Goal: Task Accomplishment & Management: Complete application form

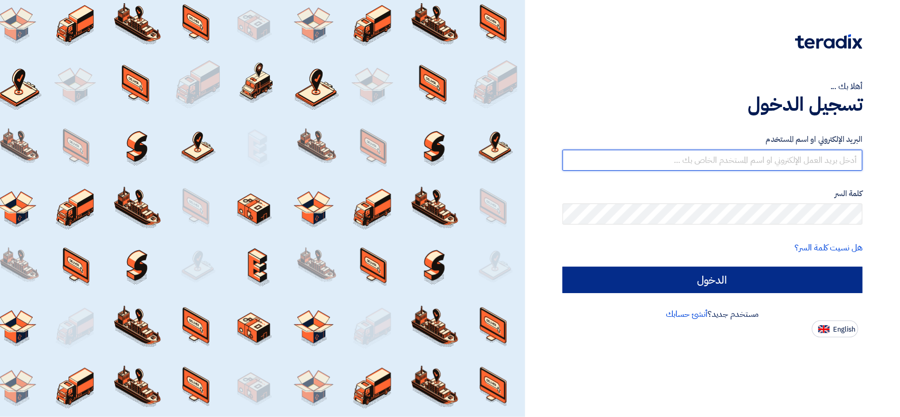
type input "[EMAIL_ADDRESS][DOMAIN_NAME]"
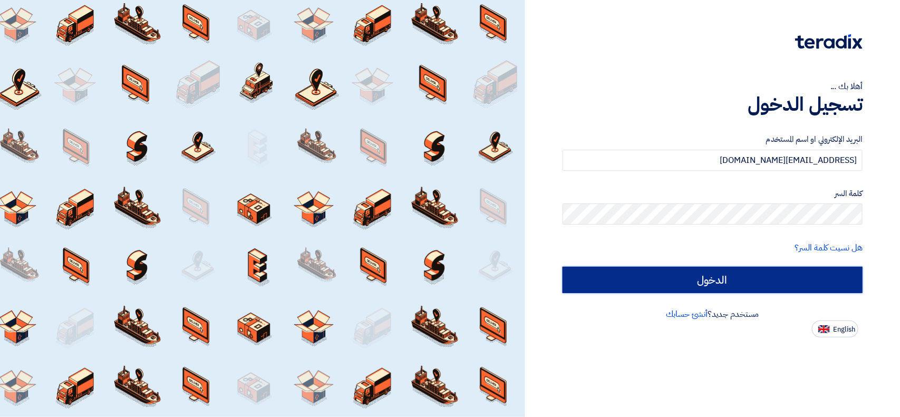
click at [608, 273] on input "الدخول" at bounding box center [713, 280] width 300 height 26
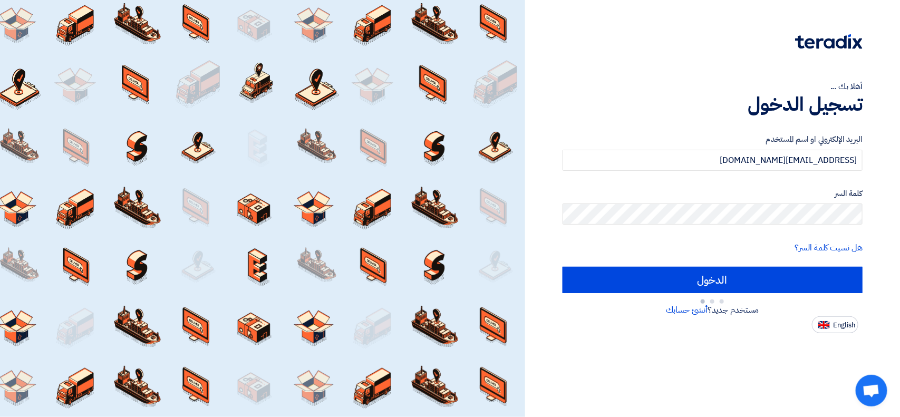
type input "Sign in"
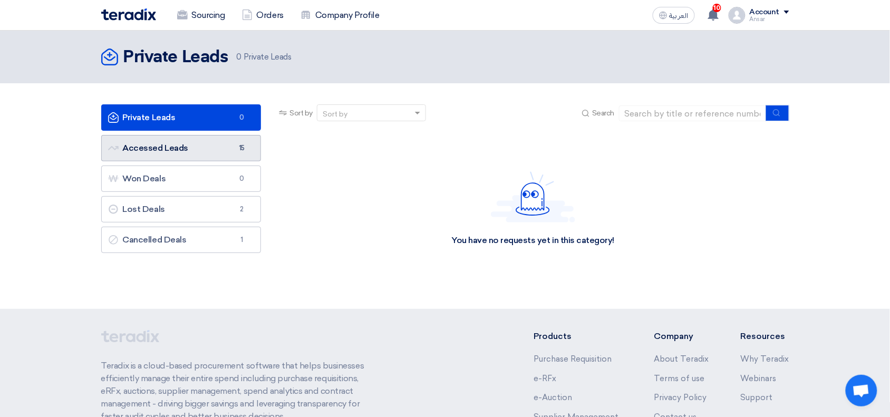
click at [191, 161] on link "Accessed Leads Accessed Leads 15" at bounding box center [181, 148] width 160 height 26
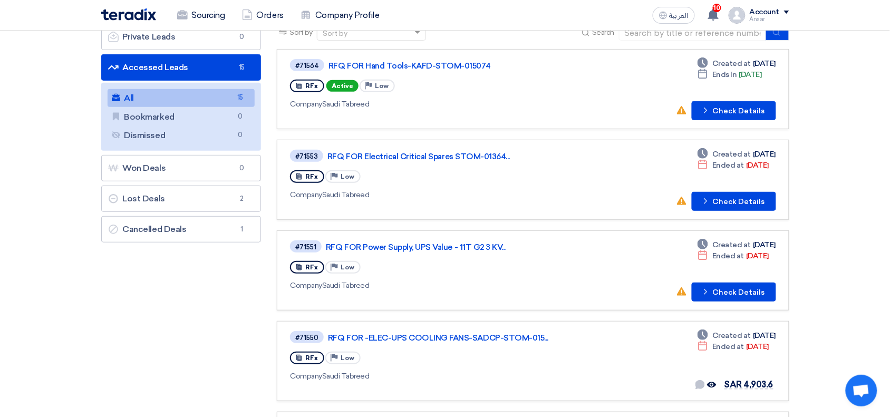
scroll to position [77, 0]
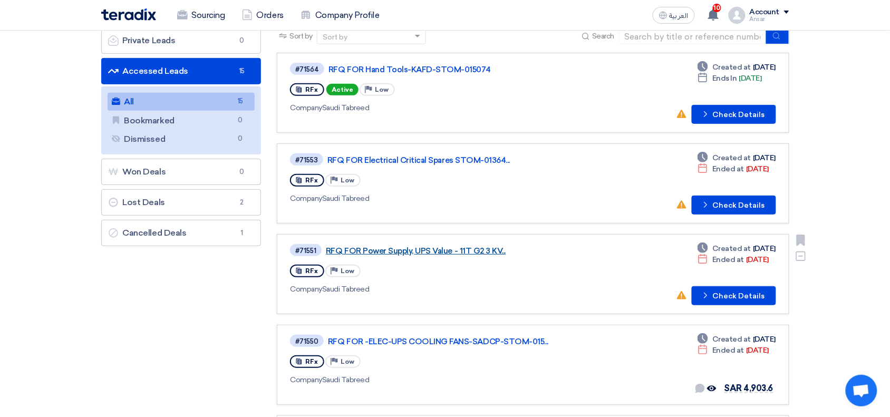
click at [483, 249] on link "RFQ FOR Power Supply, UPS Value - 11T G2 3 KV..." at bounding box center [458, 250] width 264 height 9
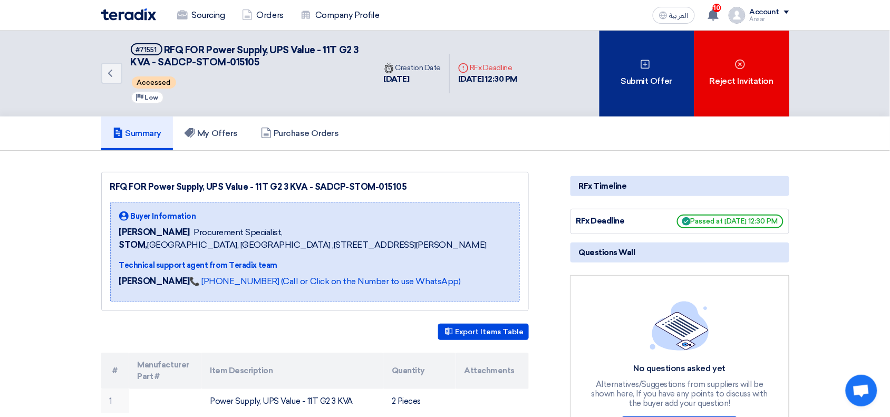
click at [627, 75] on div "Submit Offer" at bounding box center [647, 74] width 95 height 86
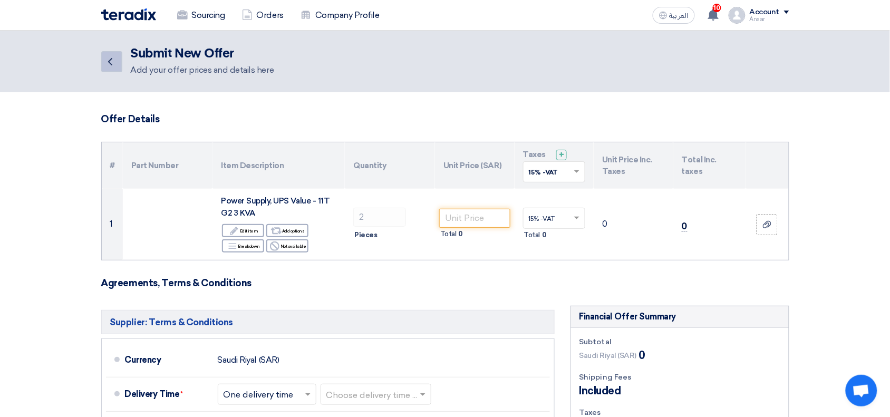
click at [115, 64] on icon "Back" at bounding box center [110, 61] width 13 height 13
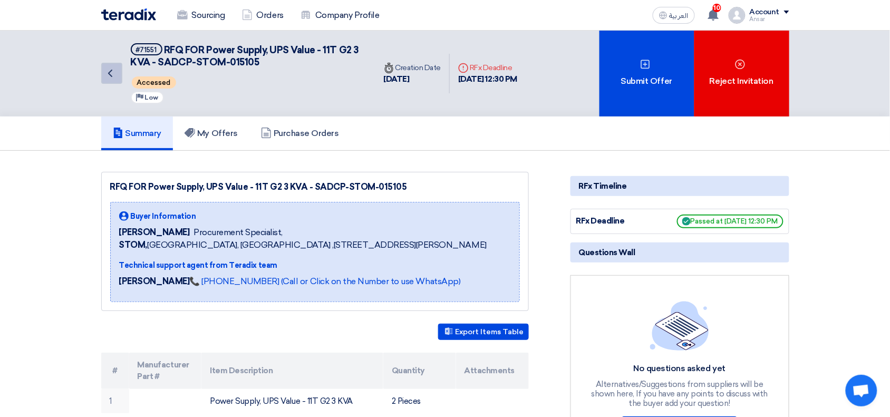
click at [111, 70] on use at bounding box center [110, 73] width 4 height 7
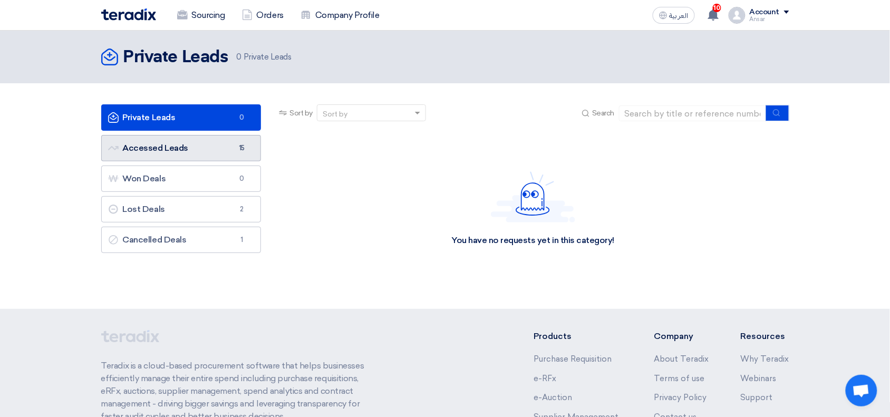
click at [149, 152] on link "Accessed Leads Accessed Leads 15" at bounding box center [181, 148] width 160 height 26
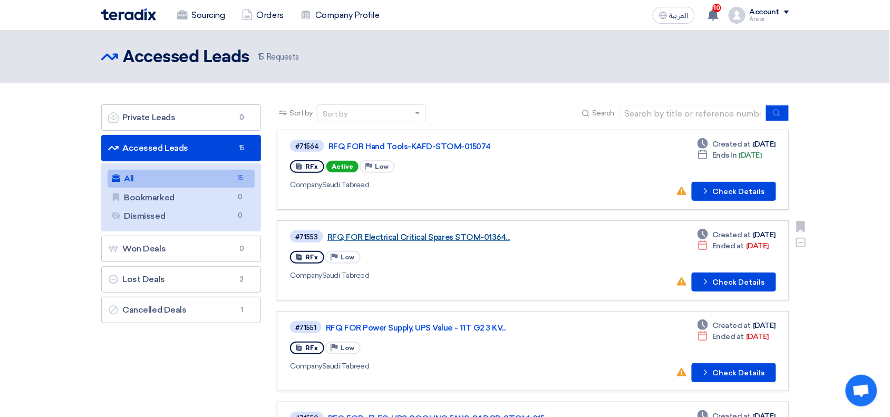
click at [433, 233] on link "RFQ FOR Electrical Critical Spares STOM-01364..." at bounding box center [459, 237] width 264 height 9
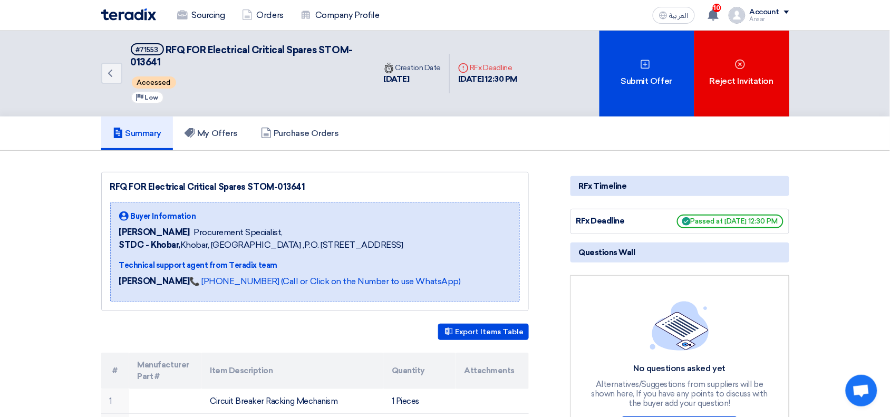
drag, startPoint x: 320, startPoint y: 47, endPoint x: 317, endPoint y: 58, distance: 10.8
click at [317, 58] on h5 "#71553 RFQ FOR Electrical Critical Spares STOM-013641" at bounding box center [247, 56] width 232 height 26
copy span "STOM-013641"
click at [137, 13] on img at bounding box center [128, 14] width 55 height 12
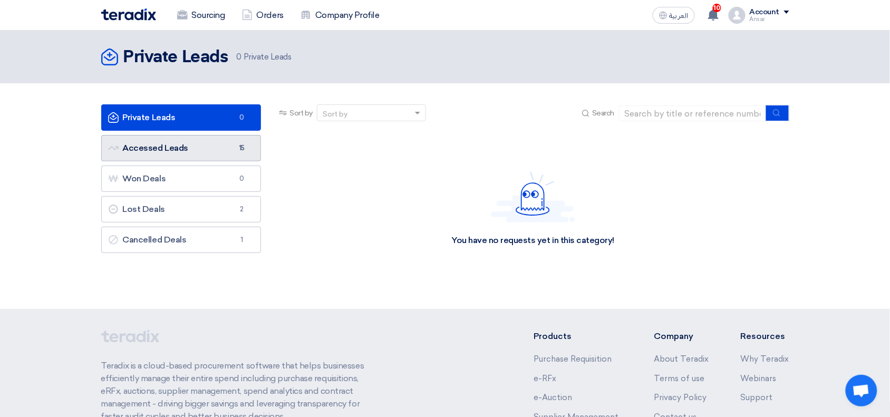
click at [149, 150] on link "Accessed Leads Accessed Leads 15" at bounding box center [181, 148] width 160 height 26
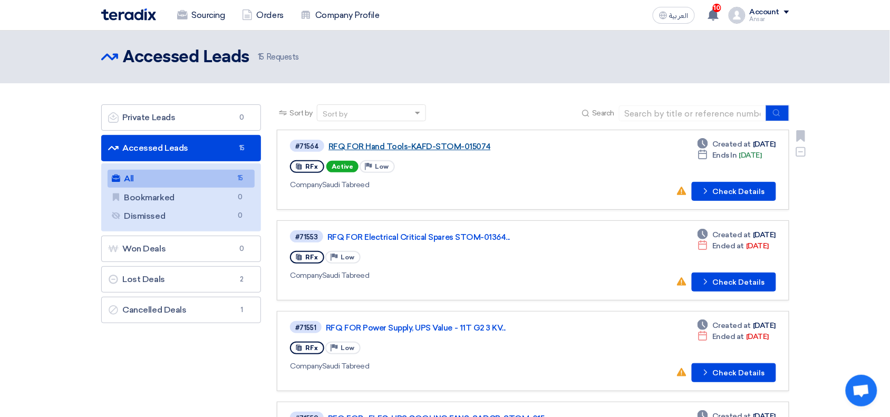
click at [454, 142] on link "RFQ FOR Hand Tools-KAFD-STOM-015074" at bounding box center [461, 146] width 264 height 9
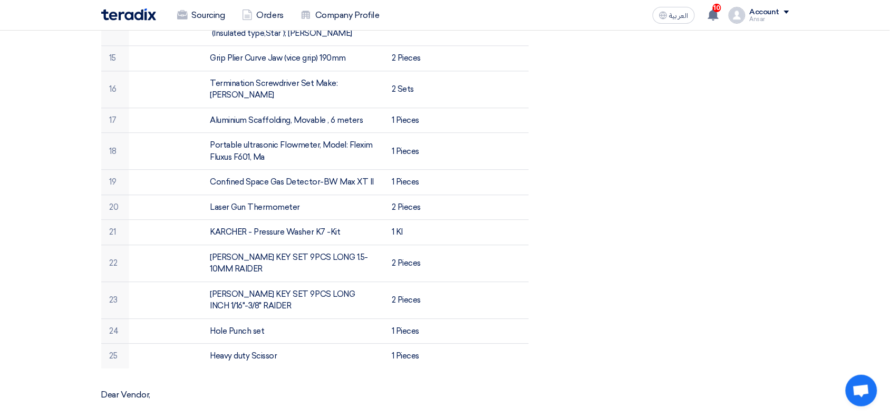
scroll to position [1093, 0]
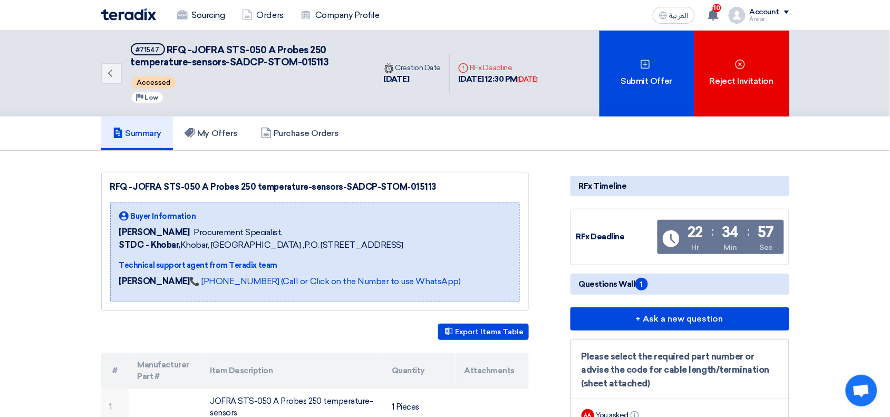
drag, startPoint x: 192, startPoint y: 49, endPoint x: 264, endPoint y: 51, distance: 71.8
click at [264, 51] on span "RFQ -JOFRA STS-050 A Probes 250 temperature-sensors-SADCP-STOM-015113" at bounding box center [230, 56] width 198 height 24
copy span "JOFRA STS-050"
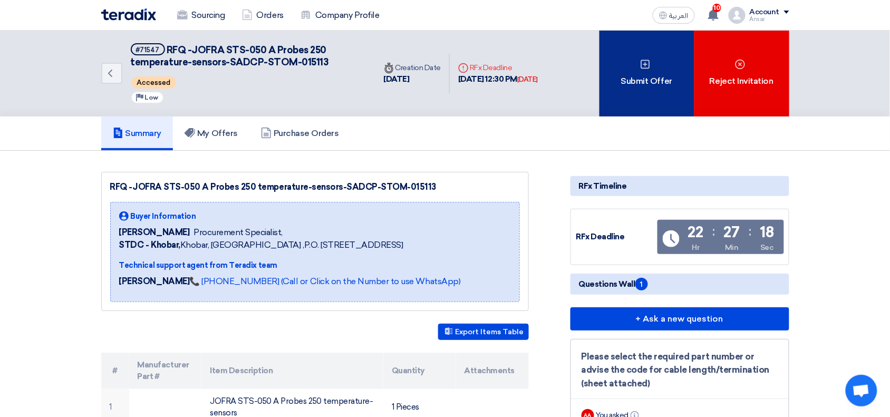
click at [655, 75] on div "Submit Offer" at bounding box center [647, 74] width 95 height 86
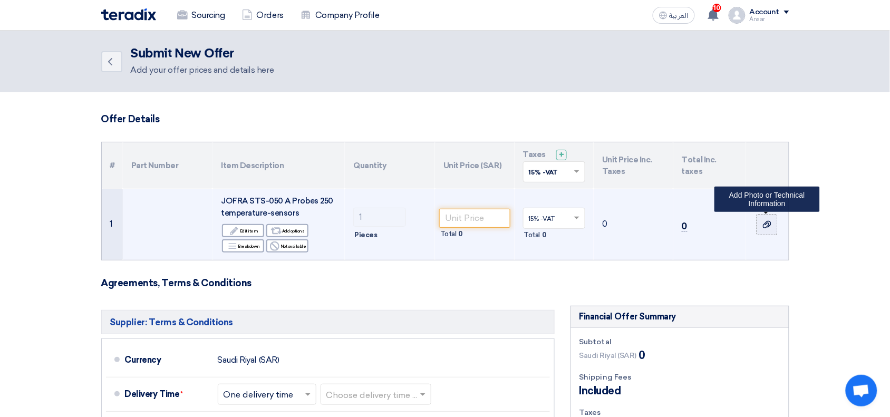
click at [761, 230] on label at bounding box center [767, 224] width 21 height 21
click at [0, 0] on input "file" at bounding box center [0, 0] width 0 height 0
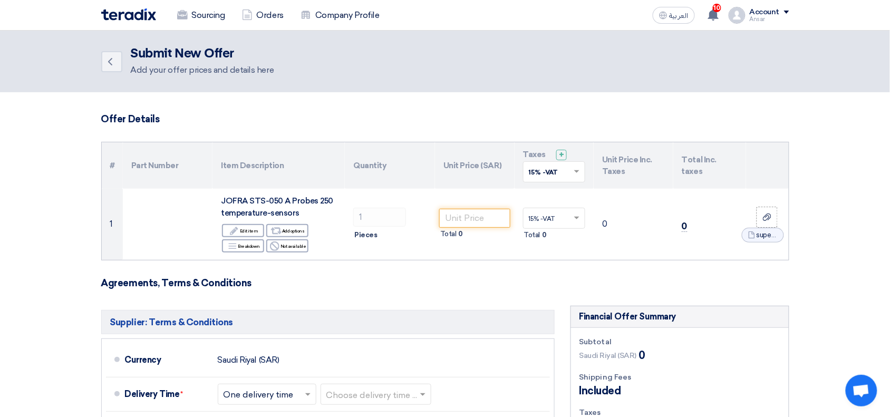
click at [450, 291] on form "Offer Details # Part Number Item Description Quantity Unit Price (SAR) Taxes + …" at bounding box center [445, 392] width 688 height 558
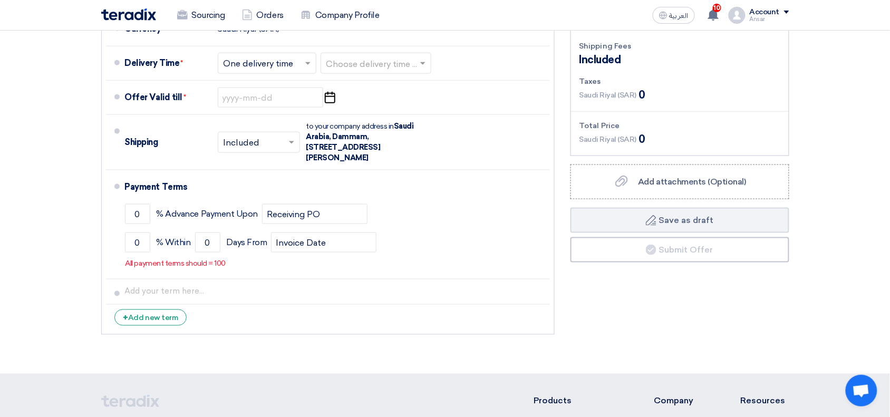
scroll to position [364, 0]
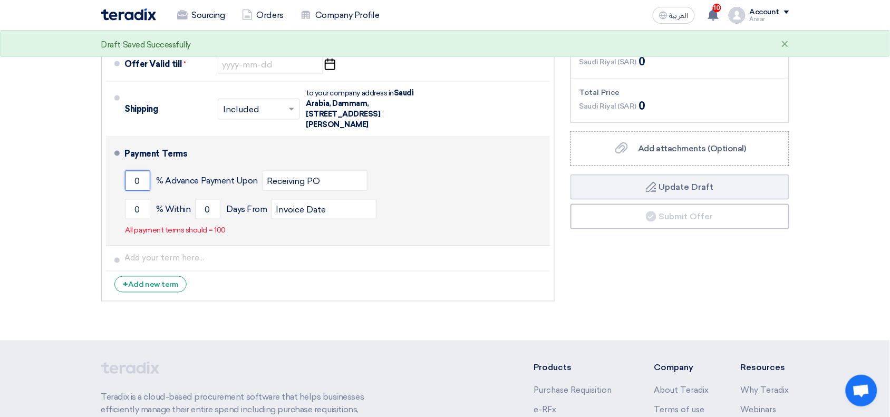
click at [128, 179] on input "0" at bounding box center [137, 181] width 25 height 20
type input "50"
click at [135, 207] on input "0" at bounding box center [137, 209] width 25 height 20
type input "50"
click at [214, 207] on input "0" at bounding box center [207, 209] width 25 height 20
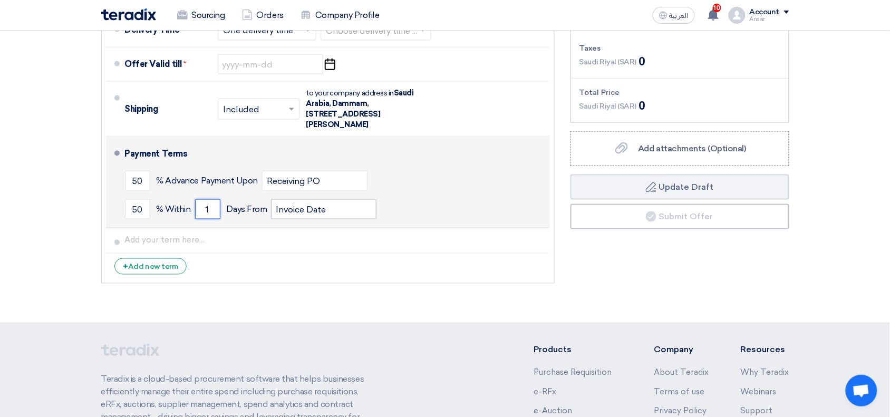
type input "1"
click at [306, 209] on input "Invoice Date" at bounding box center [323, 209] width 105 height 20
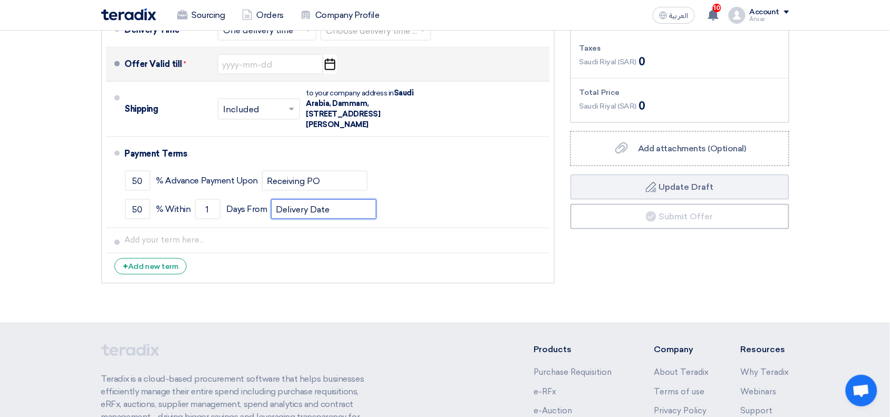
type input "Delivery Date"
click at [331, 61] on use "button" at bounding box center [330, 65] width 11 height 12
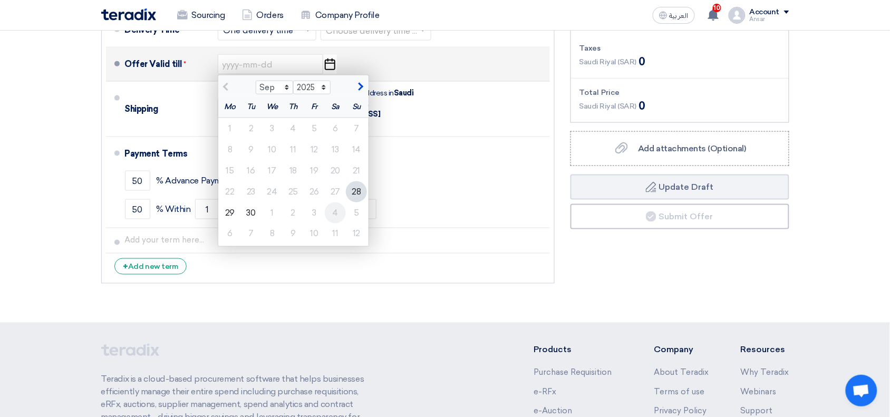
click at [334, 219] on div "4" at bounding box center [335, 213] width 21 height 21
type input "[DATE]"
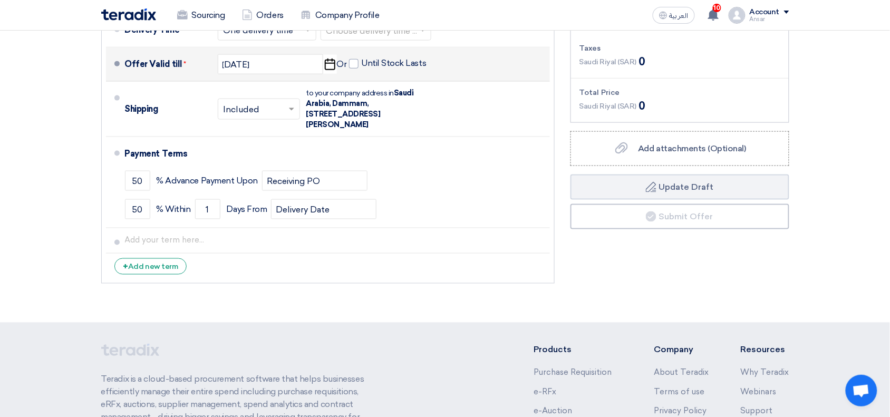
click at [359, 70] on span "Until Stock Lasts" at bounding box center [388, 64] width 78 height 13
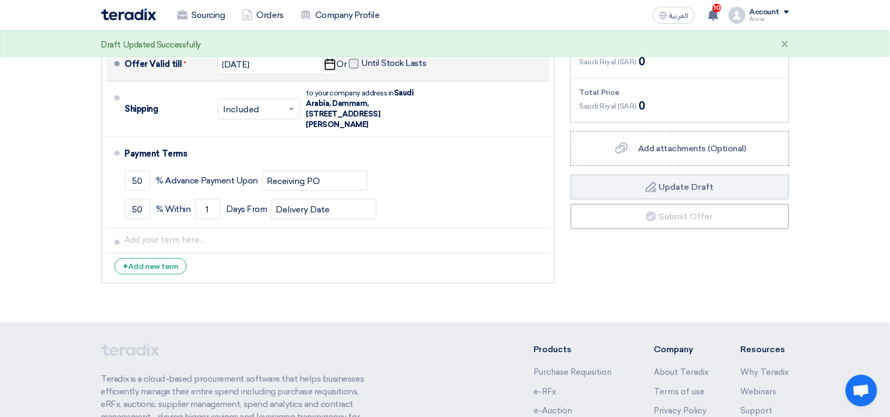
click at [356, 64] on span at bounding box center [353, 63] width 9 height 9
click at [362, 64] on input "Until Stock Lasts" at bounding box center [395, 68] width 67 height 20
checkbox input "true"
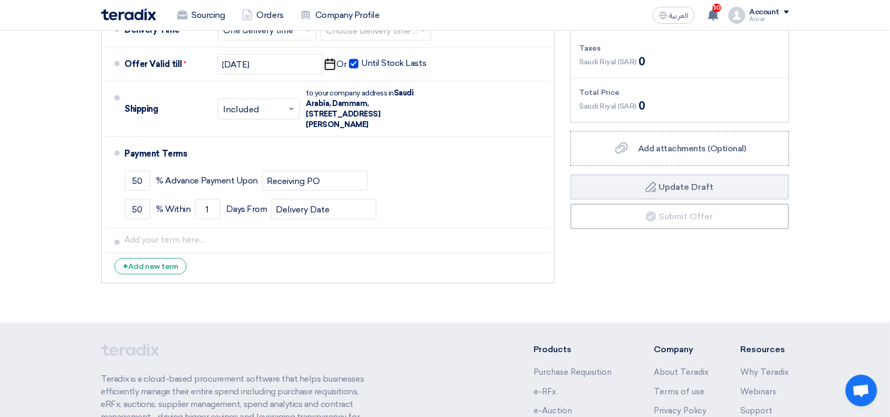
click at [70, 89] on section "Offer Details # Part Number Item Description Quantity Unit Price (SAR) Taxes + …" at bounding box center [445, 25] width 890 height 595
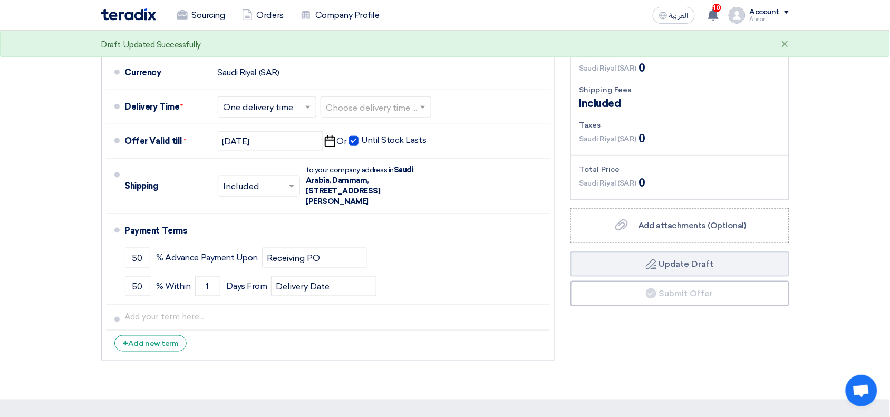
scroll to position [285, 0]
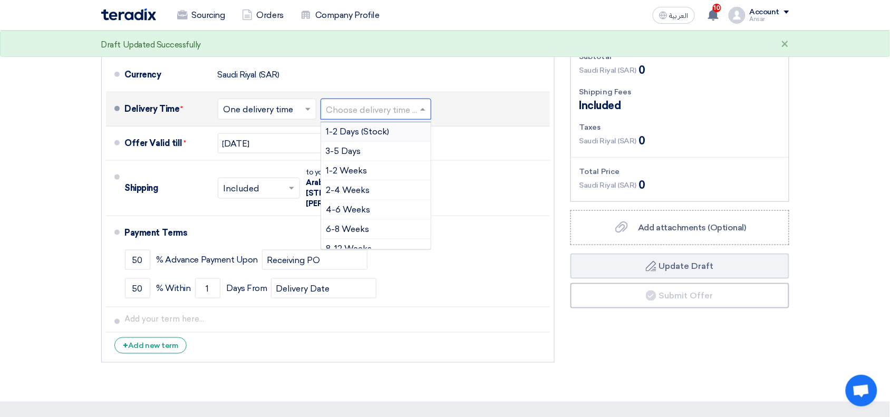
click at [352, 104] on input "text" at bounding box center [376, 110] width 100 height 15
click at [391, 209] on div "4-6 Weeks" at bounding box center [376, 210] width 110 height 20
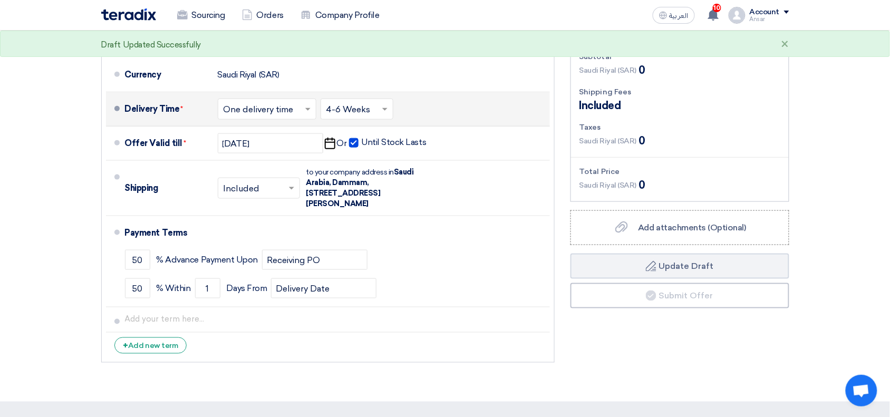
click at [839, 140] on section "Offer Details # Part Number Item Description Quantity Unit Price (SAR) Taxes + …" at bounding box center [445, 104] width 890 height 595
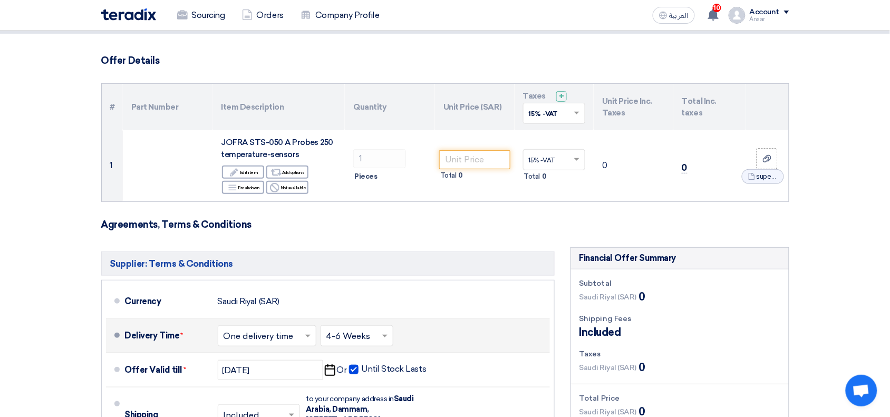
scroll to position [22, 0]
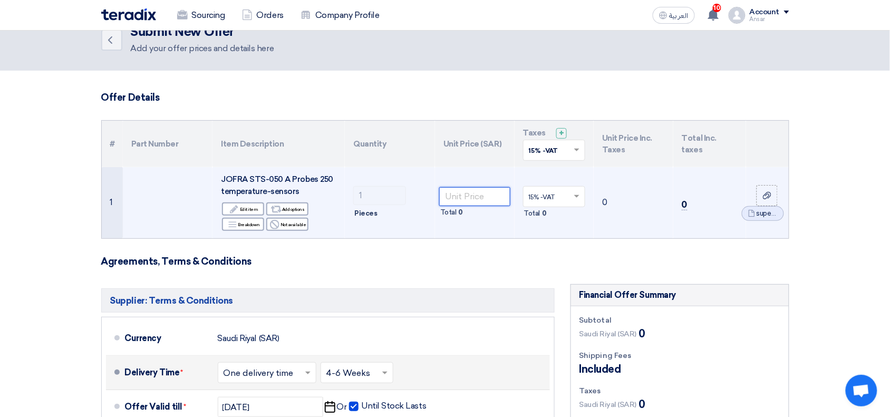
click at [487, 195] on input "number" at bounding box center [474, 196] width 71 height 19
paste input "13597.00"
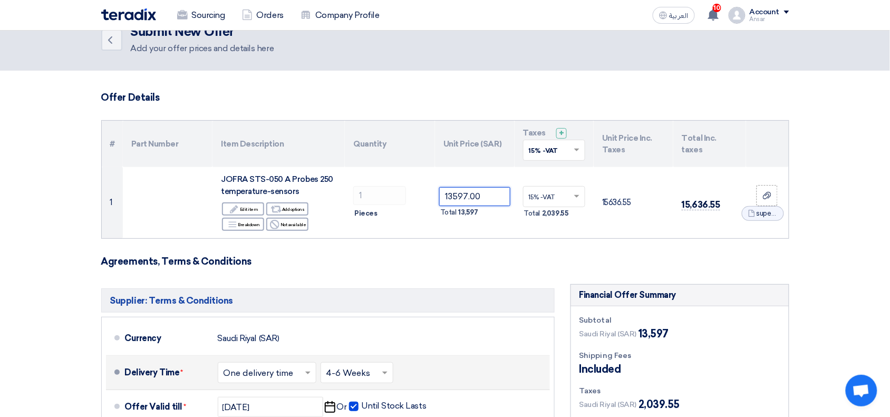
type input "13597.00"
click at [864, 288] on section "Offer Details # Part Number Item Description Quantity Unit Price (SAR) Taxes + …" at bounding box center [445, 368] width 890 height 595
click at [832, 285] on section "Offer Details # Part Number Item Description Quantity Unit Price (SAR) Taxes + …" at bounding box center [445, 368] width 890 height 595
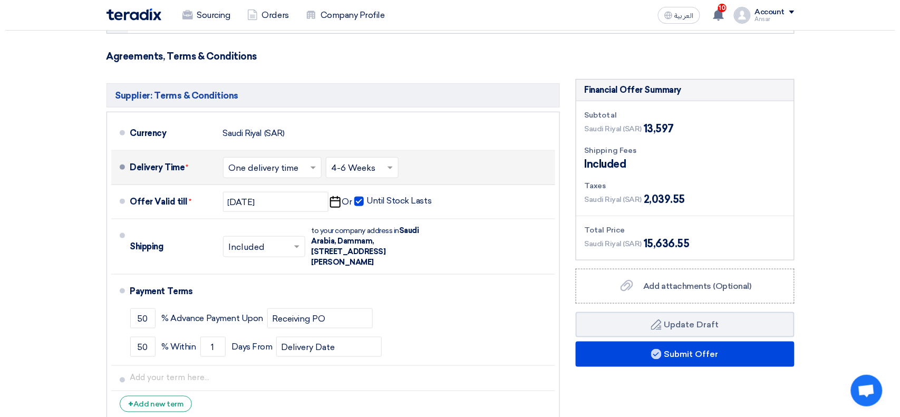
scroll to position [236, 0]
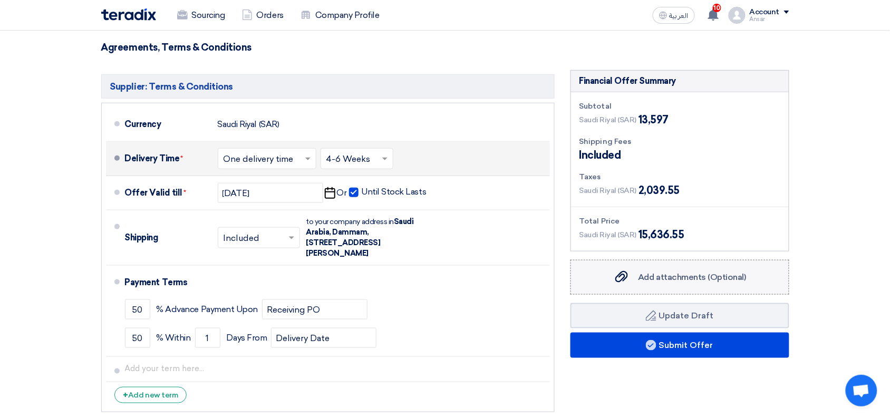
click at [660, 280] on span "Add attachments (Optional)" at bounding box center [693, 277] width 108 height 10
click at [0, 0] on input "Add attachments (Optional) Add attachments (Optional)" at bounding box center [0, 0] width 0 height 0
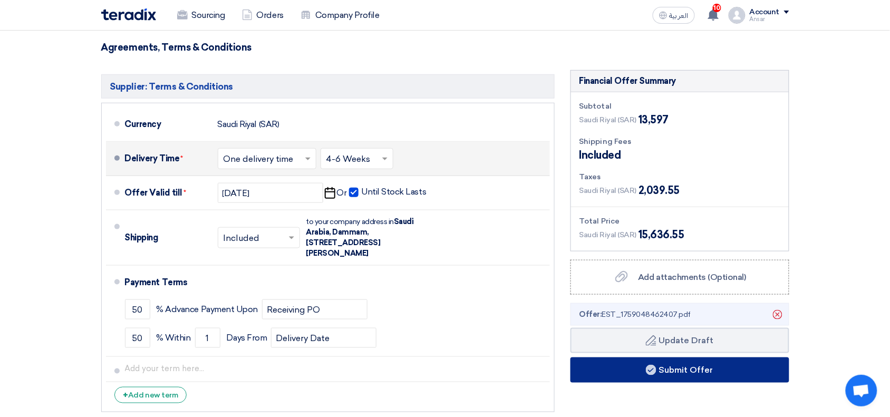
click at [646, 373] on icon at bounding box center [651, 370] width 11 height 11
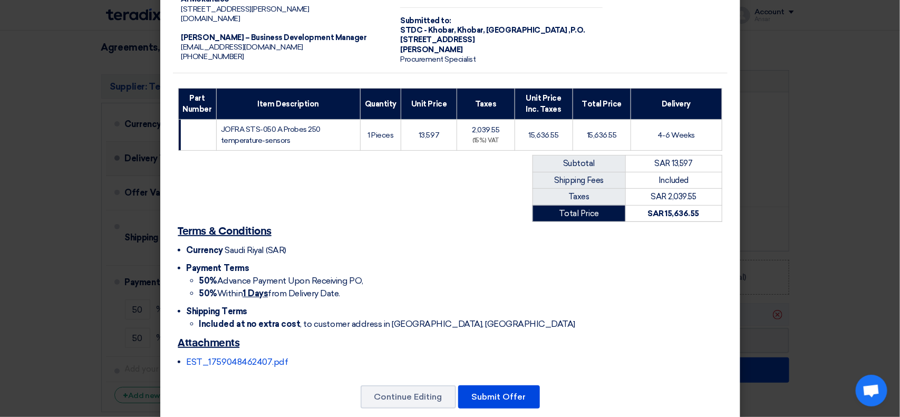
scroll to position [101, 0]
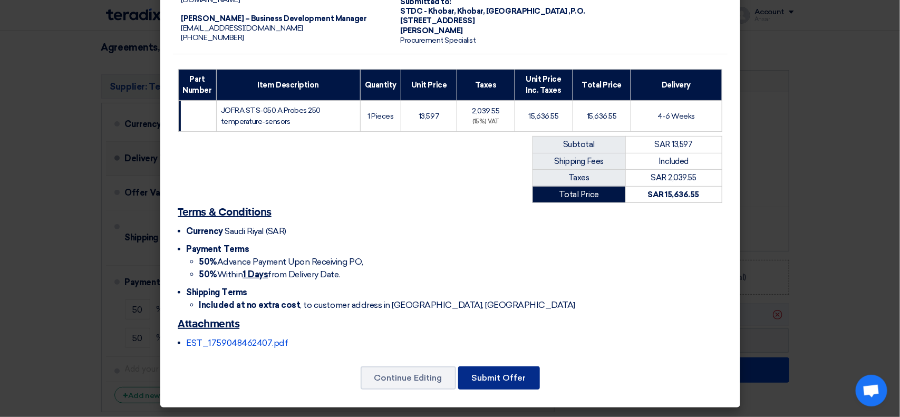
click at [491, 376] on button "Submit Offer" at bounding box center [499, 378] width 82 height 23
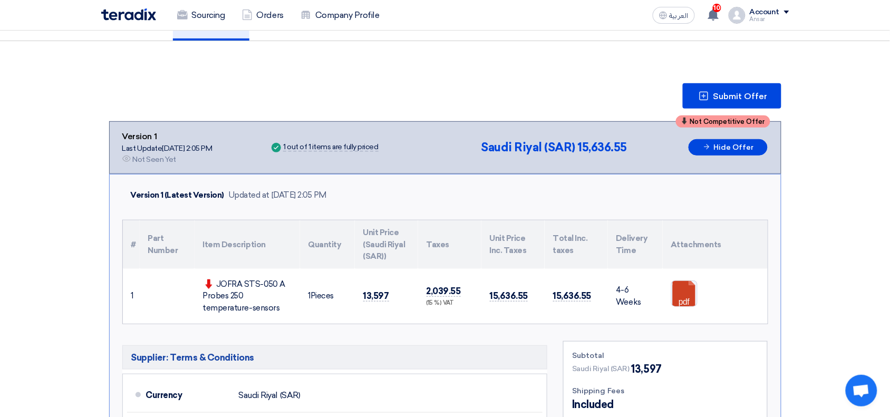
scroll to position [120, 0]
